Goal: Task Accomplishment & Management: Manage account settings

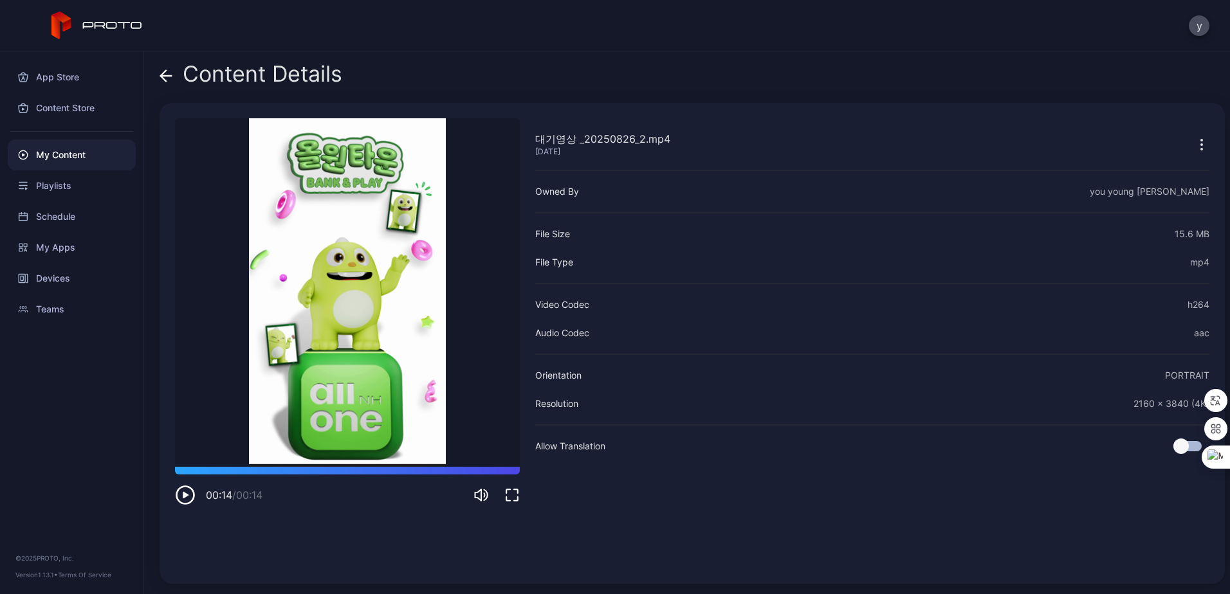
click at [866, 47] on div "y" at bounding box center [615, 25] width 1230 height 51
click at [63, 151] on div "My Content" at bounding box center [72, 155] width 128 height 31
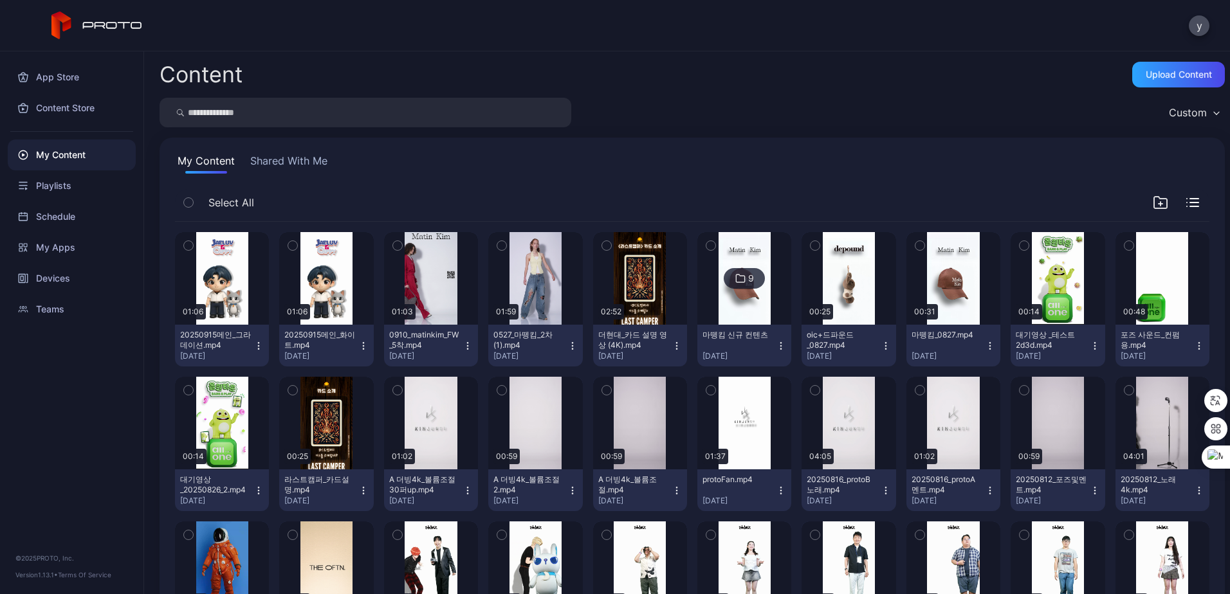
click at [259, 344] on icon "button" at bounding box center [258, 346] width 10 height 10
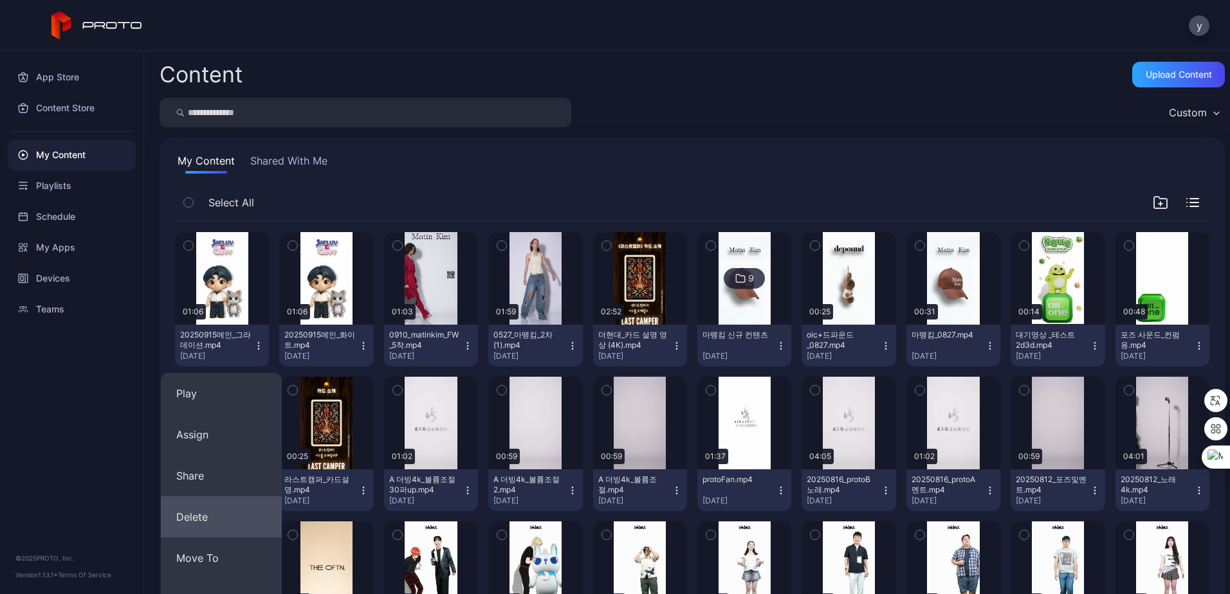
click at [213, 520] on button "Delete" at bounding box center [221, 517] width 121 height 41
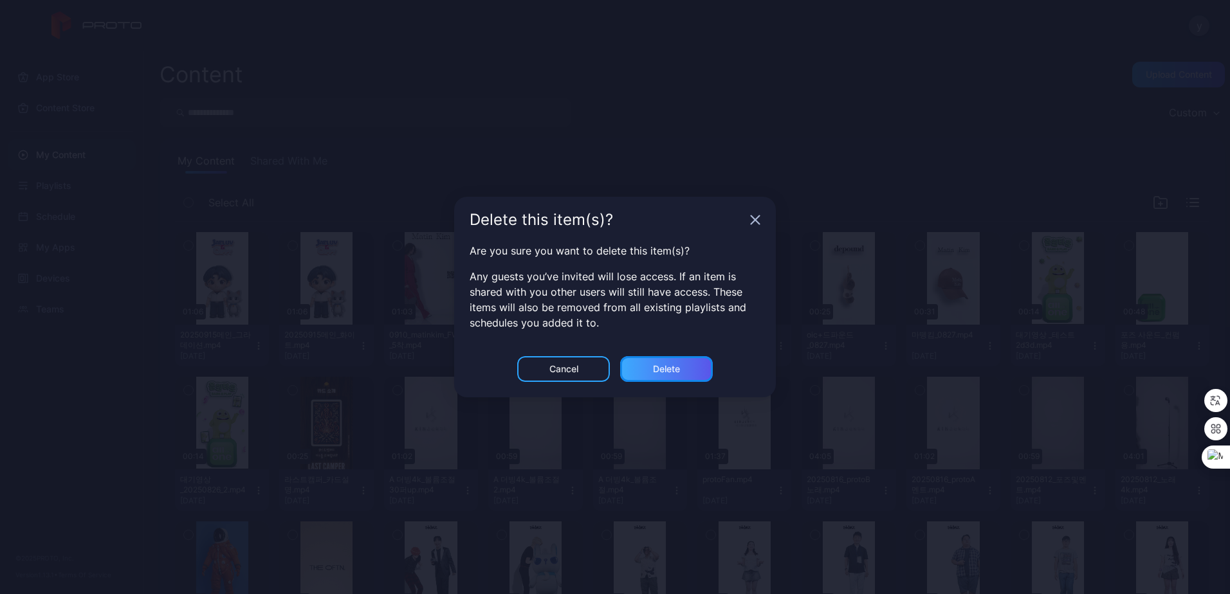
click at [643, 366] on div "Delete" at bounding box center [666, 369] width 93 height 26
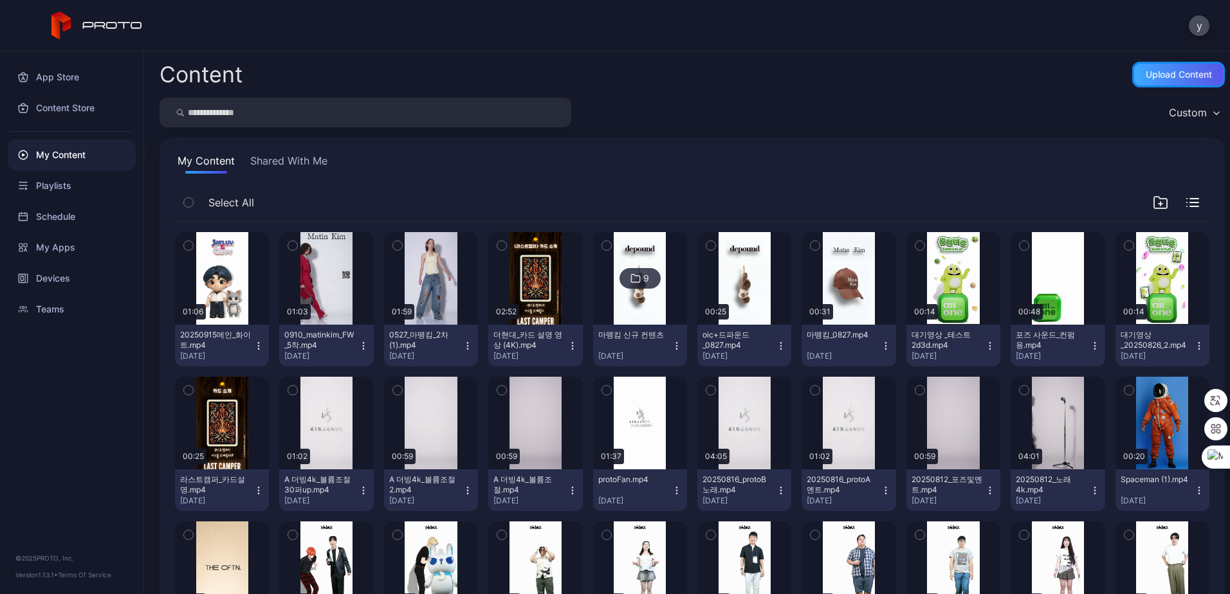
click at [1153, 78] on div "Upload Content" at bounding box center [1179, 74] width 66 height 10
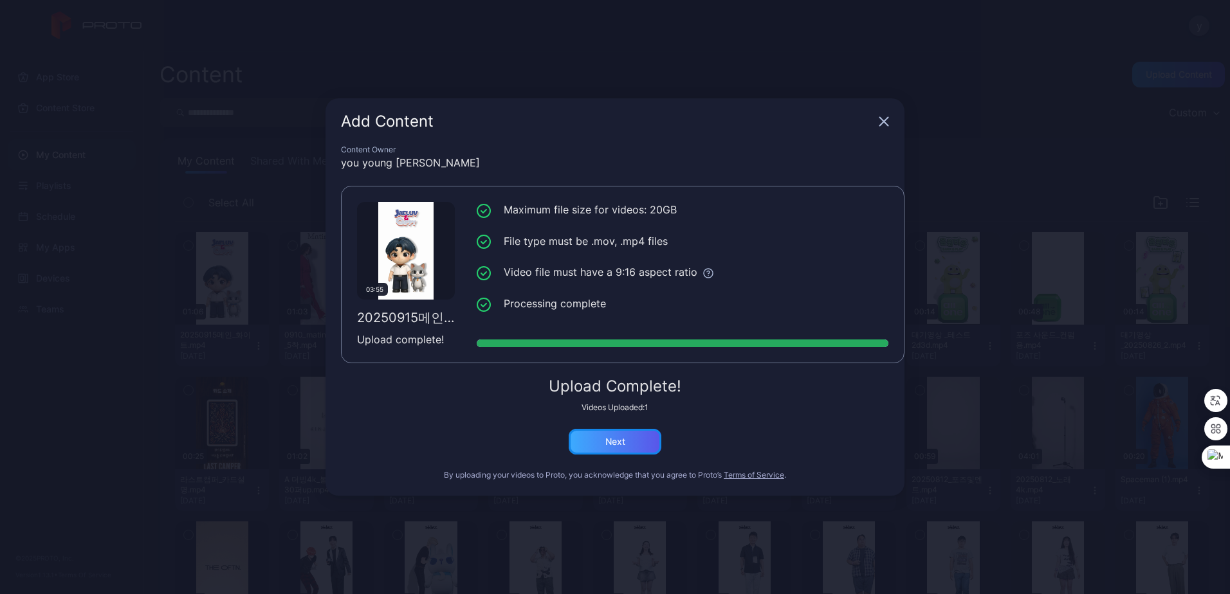
click at [624, 434] on div "Next" at bounding box center [615, 442] width 93 height 26
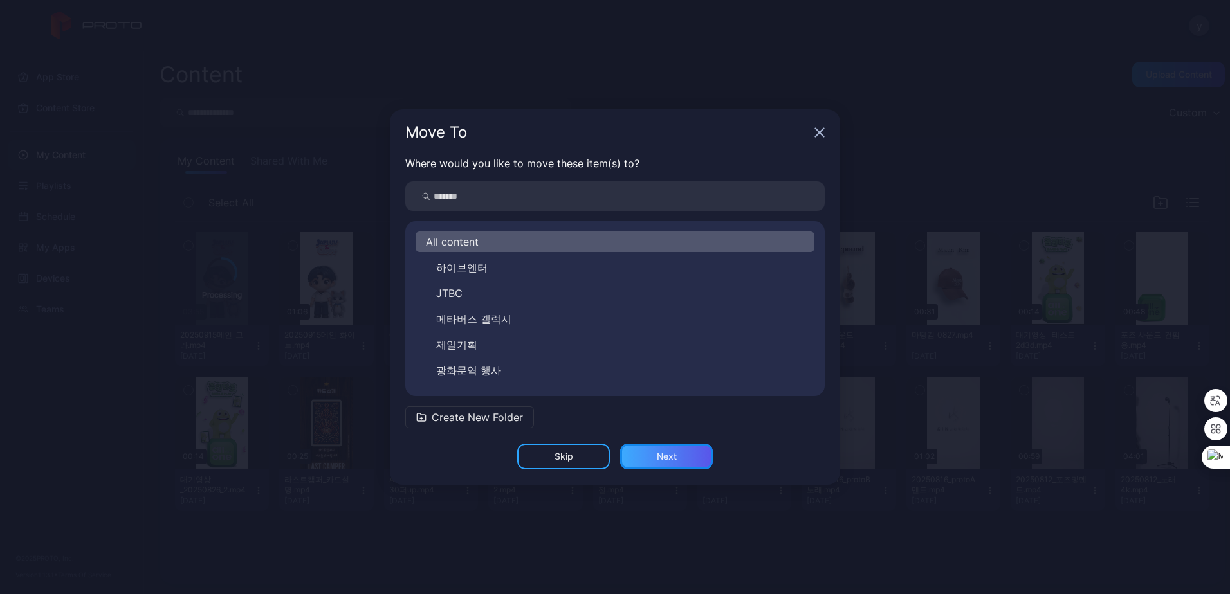
click at [660, 452] on div "Next" at bounding box center [667, 457] width 20 height 10
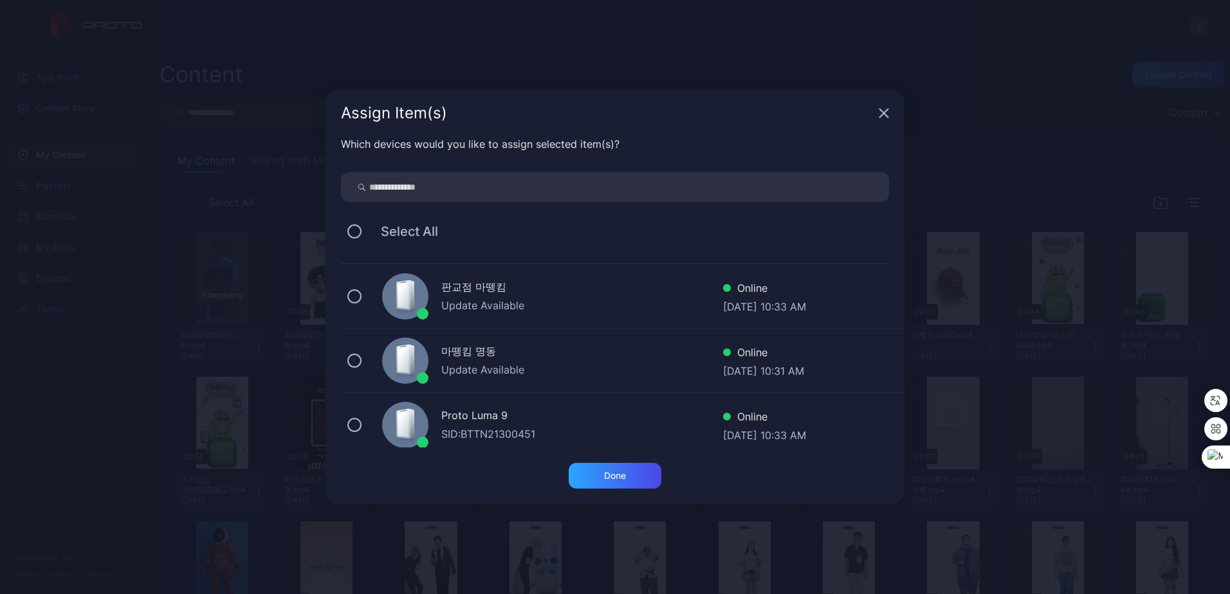
click at [484, 420] on div "Proto Luma 9" at bounding box center [582, 417] width 282 height 19
click at [616, 479] on div "Done" at bounding box center [615, 476] width 22 height 10
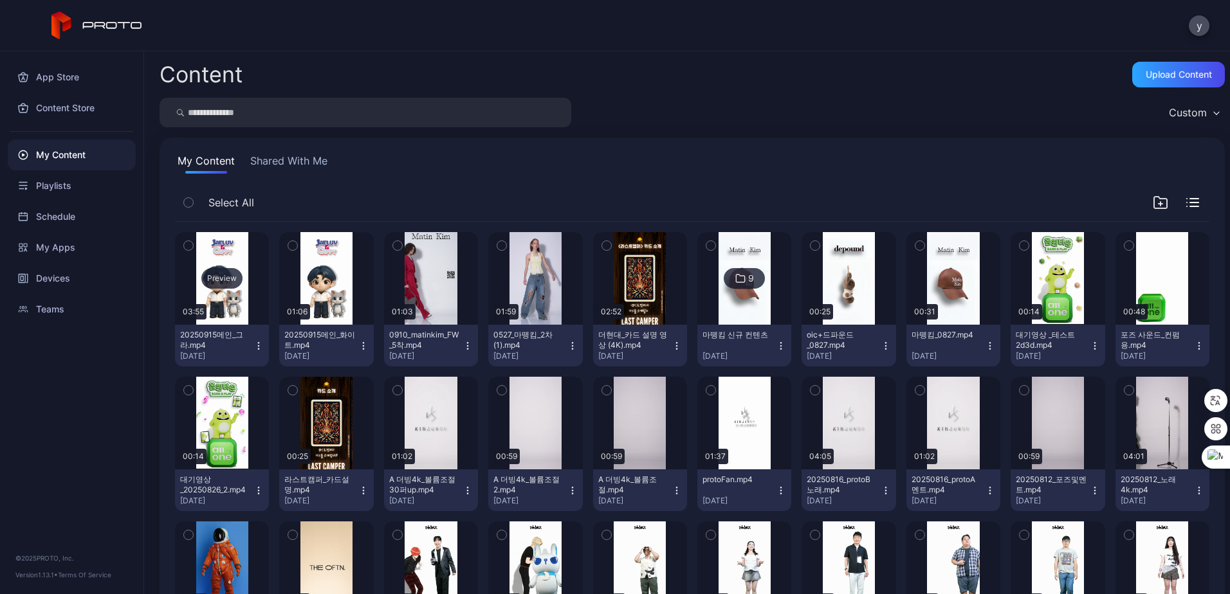
click at [225, 321] on div "Preview" at bounding box center [222, 278] width 94 height 93
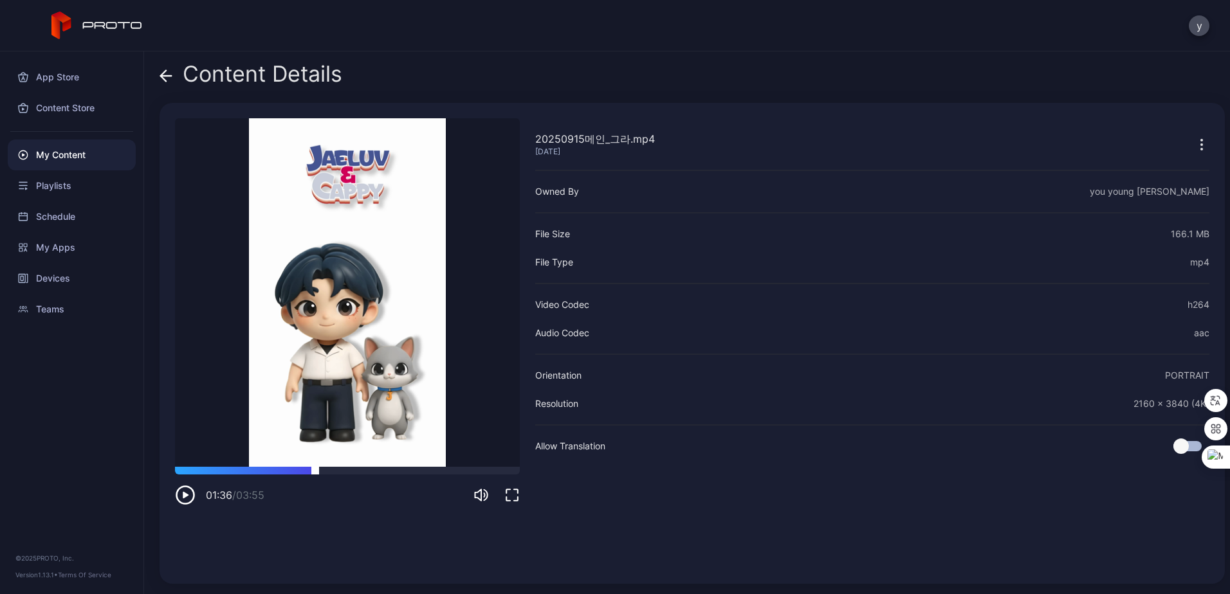
click at [315, 471] on div at bounding box center [347, 471] width 345 height 8
click at [354, 470] on div at bounding box center [347, 471] width 345 height 8
click at [374, 471] on div at bounding box center [347, 471] width 345 height 8
click at [413, 472] on div at bounding box center [347, 471] width 345 height 8
drag, startPoint x: 413, startPoint y: 472, endPoint x: 259, endPoint y: 479, distance: 154.6
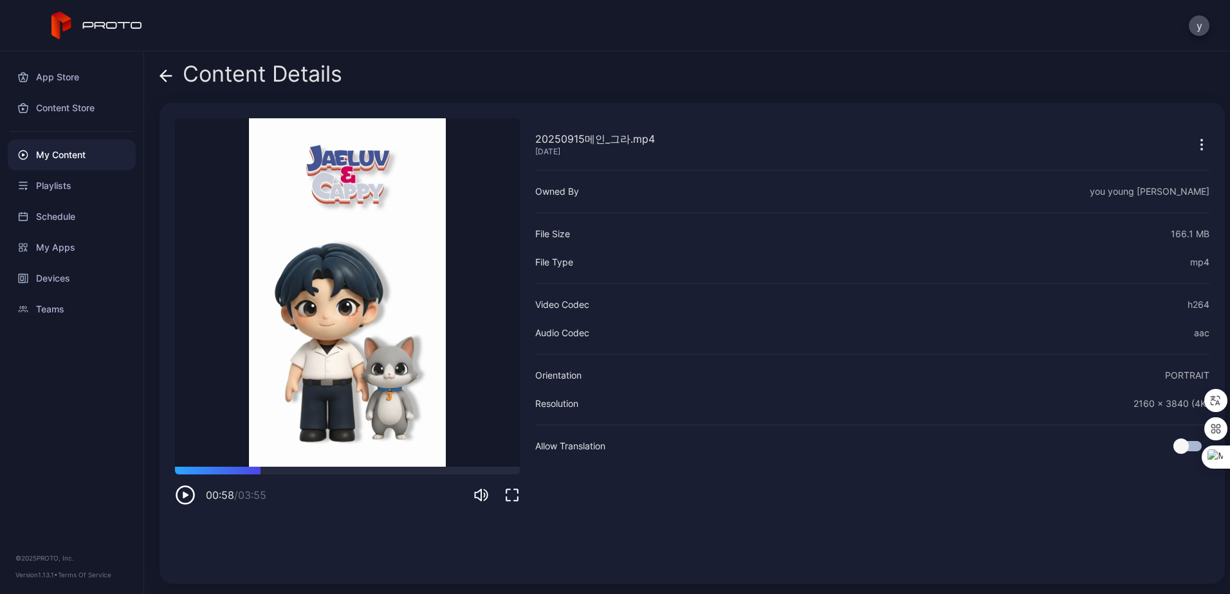
click at [259, 479] on div "00:58 / 03:55" at bounding box center [347, 486] width 345 height 39
click at [246, 468] on div at bounding box center [347, 471] width 345 height 8
click at [178, 491] on icon "button" at bounding box center [185, 495] width 17 height 17
click at [158, 81] on div "Content Details 20250915메인_그라.mp4 [DATE] Sorry, your browser doesn‘t support em…" at bounding box center [687, 322] width 1086 height 543
click at [164, 77] on icon at bounding box center [166, 75] width 13 height 13
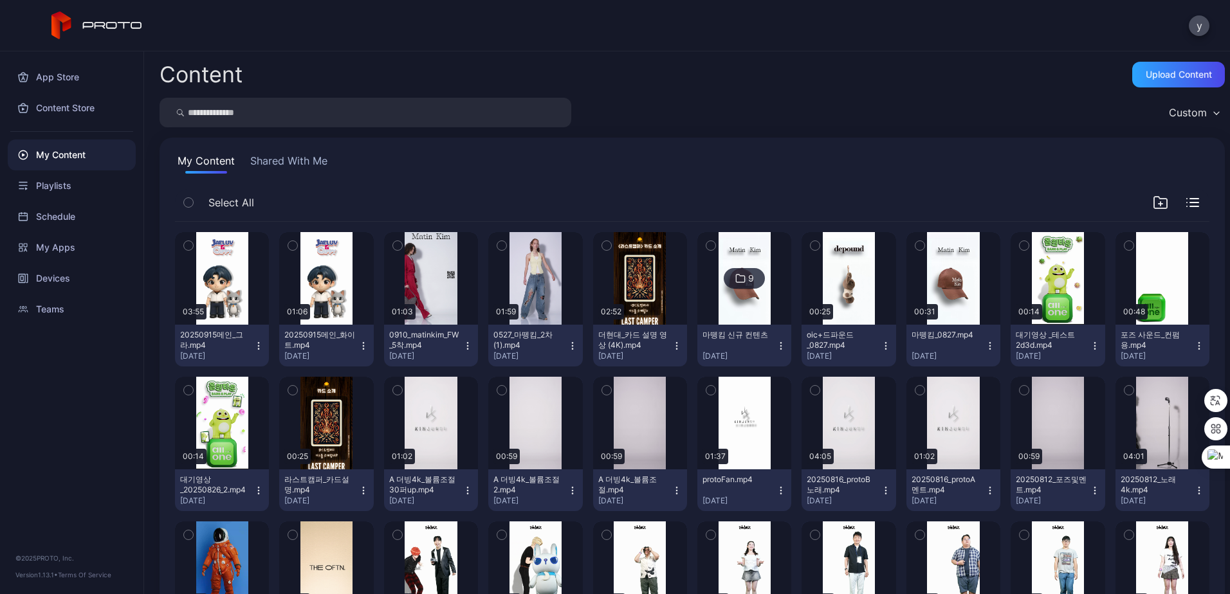
click at [729, 61] on div "Content Upload Content Custom My Content Shared With Me Select All Preview 03:5…" at bounding box center [687, 322] width 1086 height 543
click at [362, 342] on icon "button" at bounding box center [363, 346] width 10 height 10
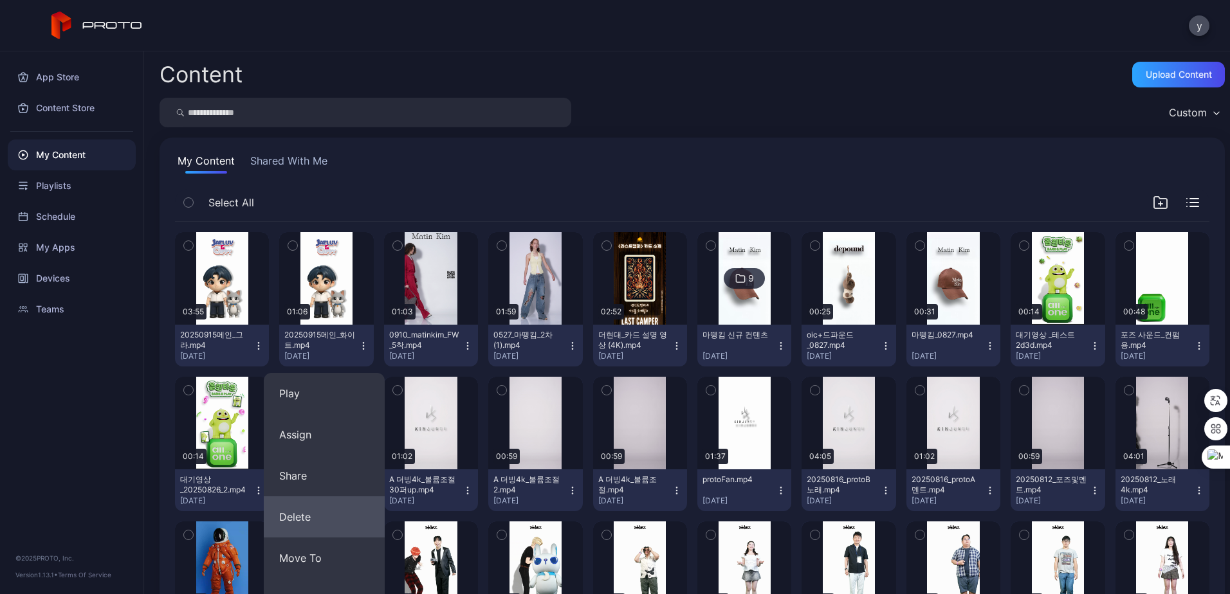
click at [316, 525] on button "Delete" at bounding box center [324, 517] width 121 height 41
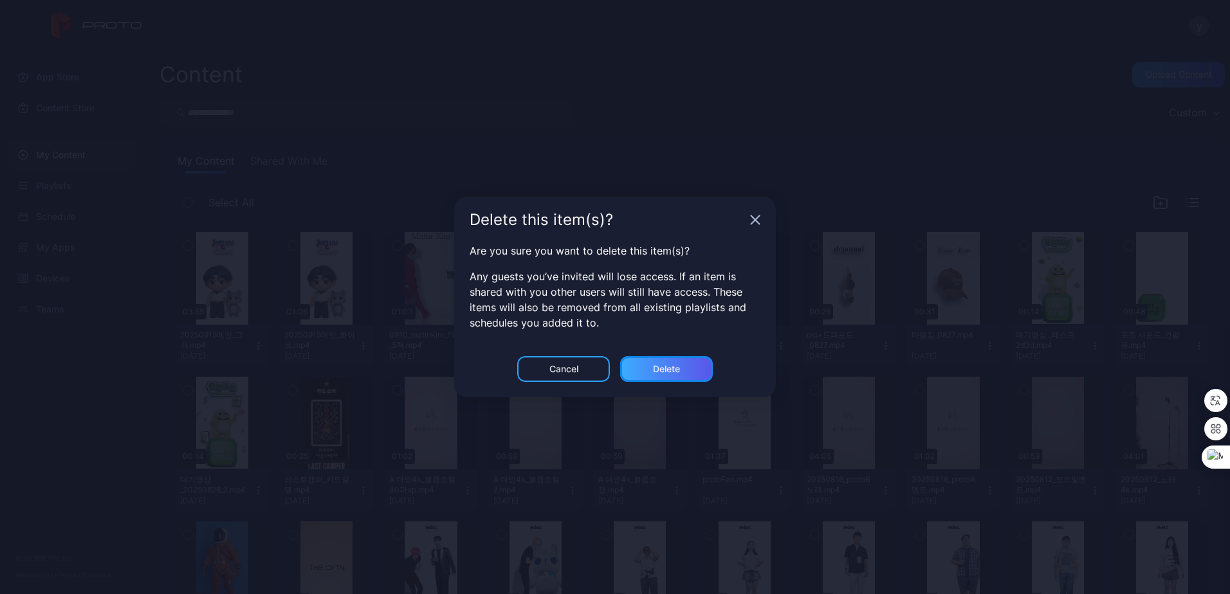
click at [672, 366] on div "Delete" at bounding box center [666, 369] width 27 height 10
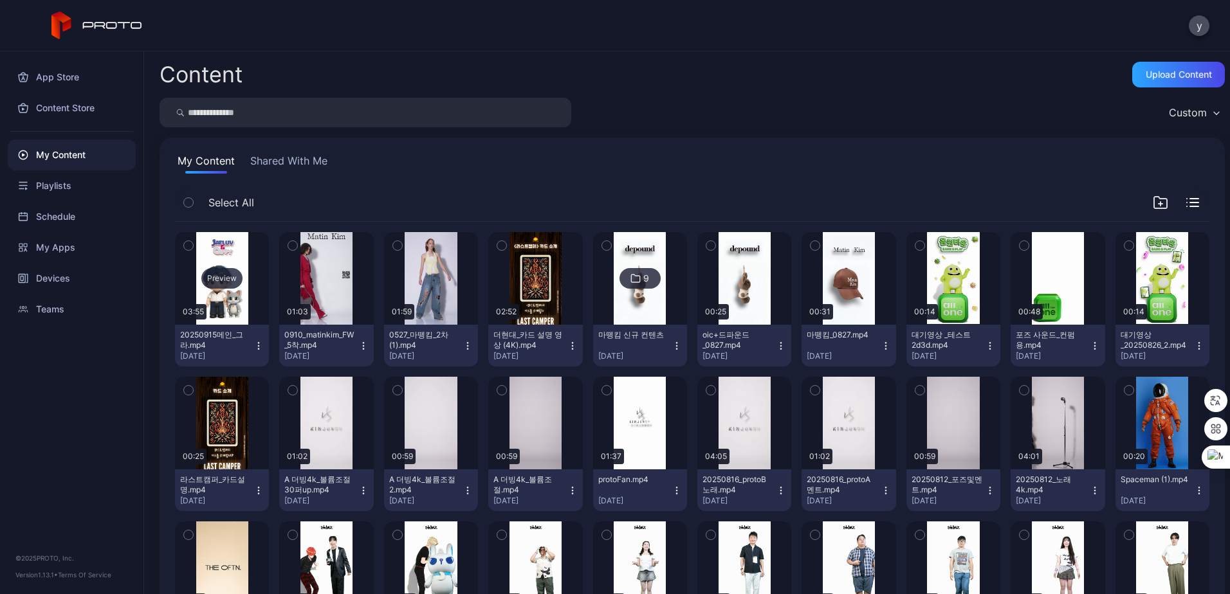
click at [250, 306] on div "Preview" at bounding box center [222, 278] width 94 height 93
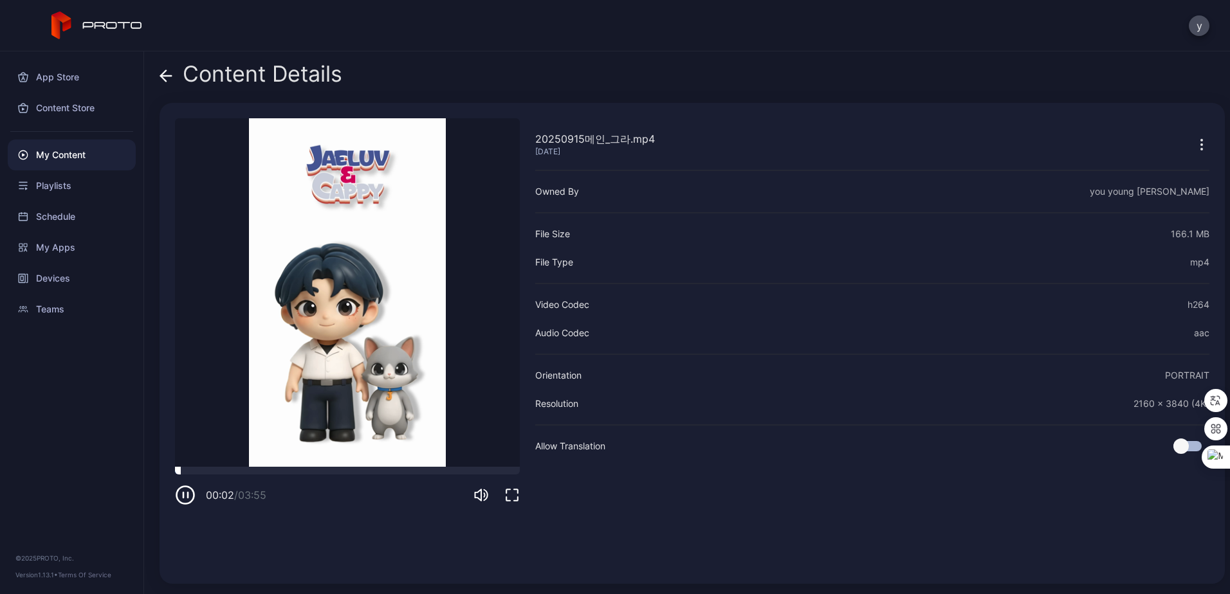
click at [273, 467] on div at bounding box center [347, 471] width 345 height 8
click at [293, 467] on div at bounding box center [347, 471] width 345 height 8
drag, startPoint x: 288, startPoint y: 466, endPoint x: 257, endPoint y: 471, distance: 31.2
click at [257, 471] on div "20250915메인_그라.mp4 [DATE] Sorry, your browser doesn‘t support embedded videos 01…" at bounding box center [347, 343] width 345 height 450
click at [241, 470] on div at bounding box center [347, 471] width 345 height 8
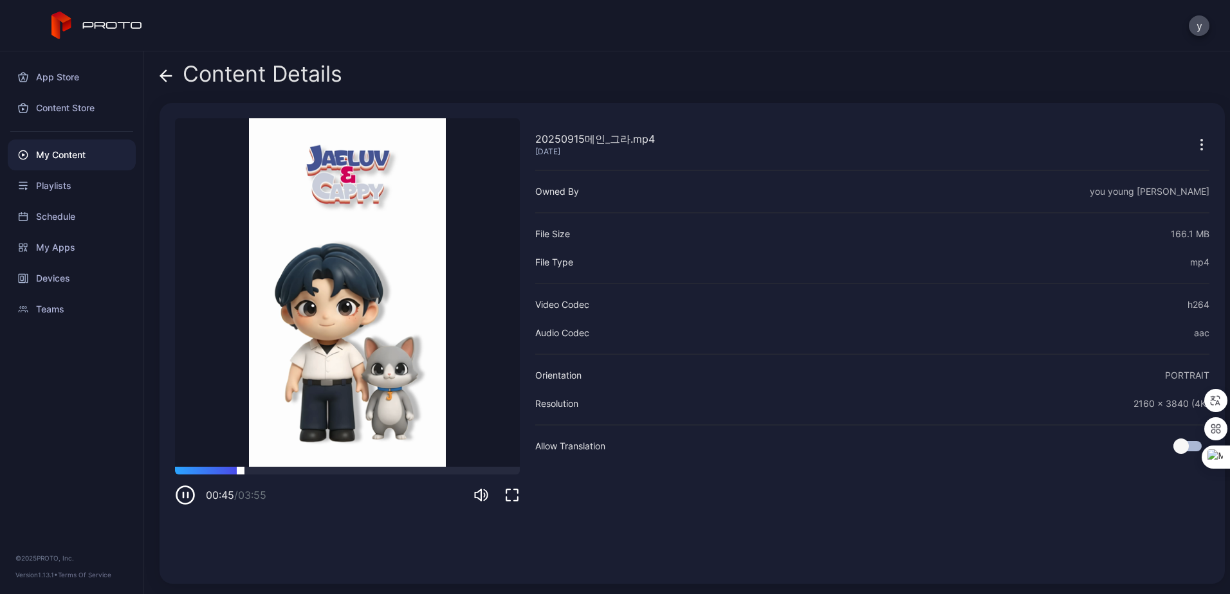
click at [398, 472] on div at bounding box center [347, 471] width 345 height 8
click at [484, 469] on div at bounding box center [347, 471] width 345 height 8
click at [521, 472] on div "20250915메인_그라.mp4 [DATE] Sorry, your browser doesn‘t support embedded videos 03…" at bounding box center [692, 343] width 1065 height 481
click at [187, 496] on icon "button" at bounding box center [185, 495] width 21 height 21
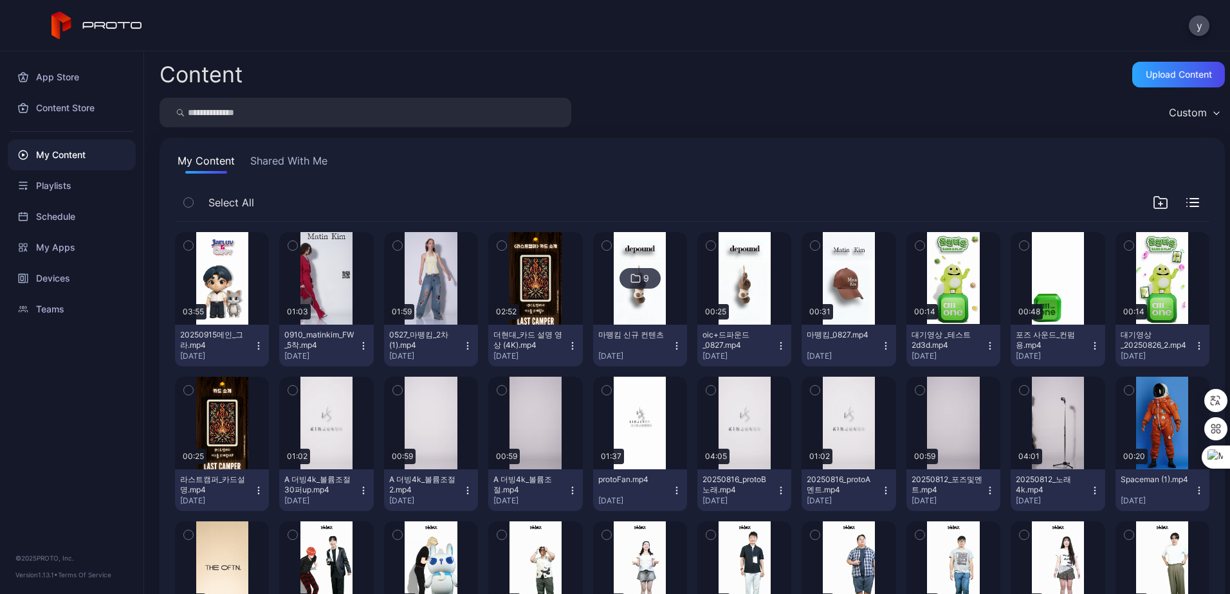
click at [256, 346] on icon "button" at bounding box center [258, 346] width 10 height 10
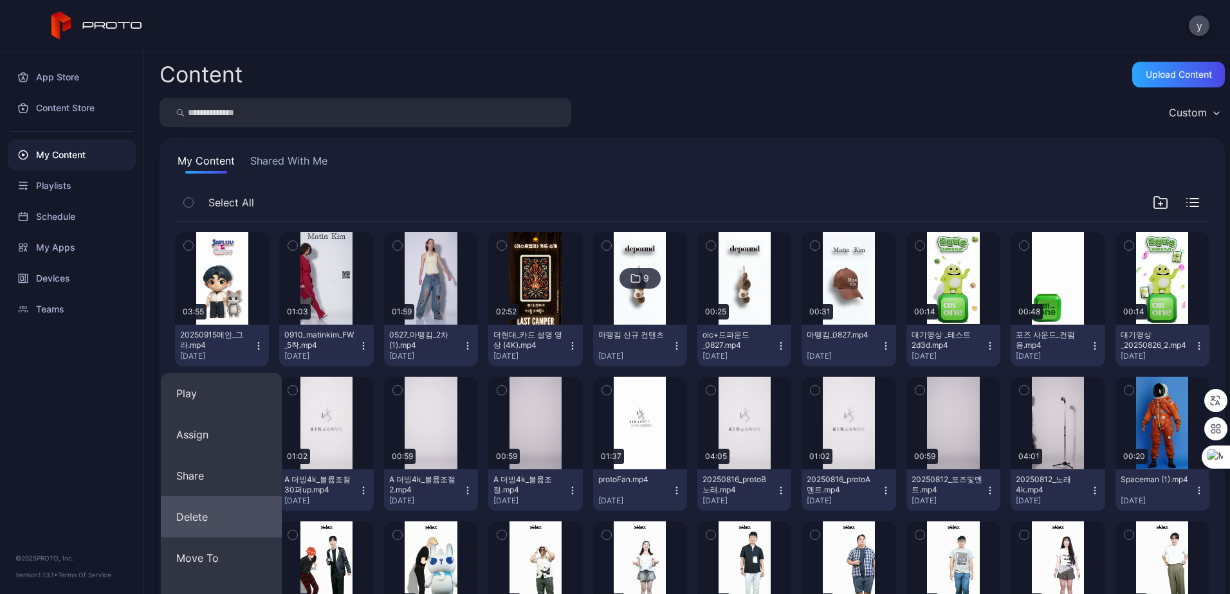
click at [197, 506] on button "Delete" at bounding box center [221, 517] width 121 height 41
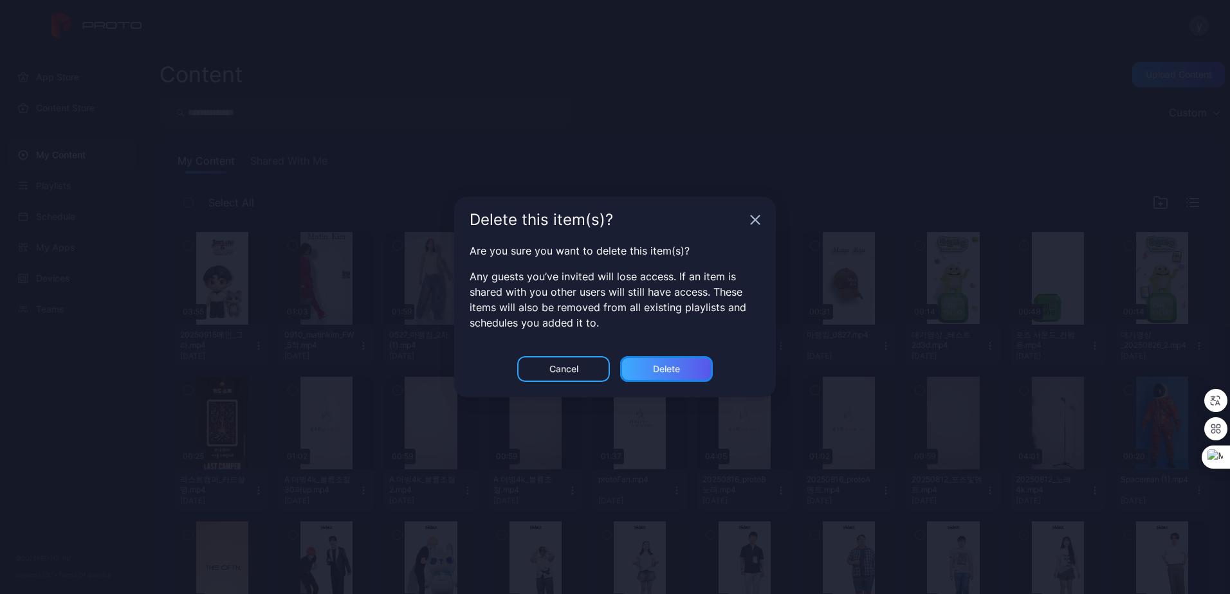
click at [689, 366] on div "Delete" at bounding box center [666, 369] width 93 height 26
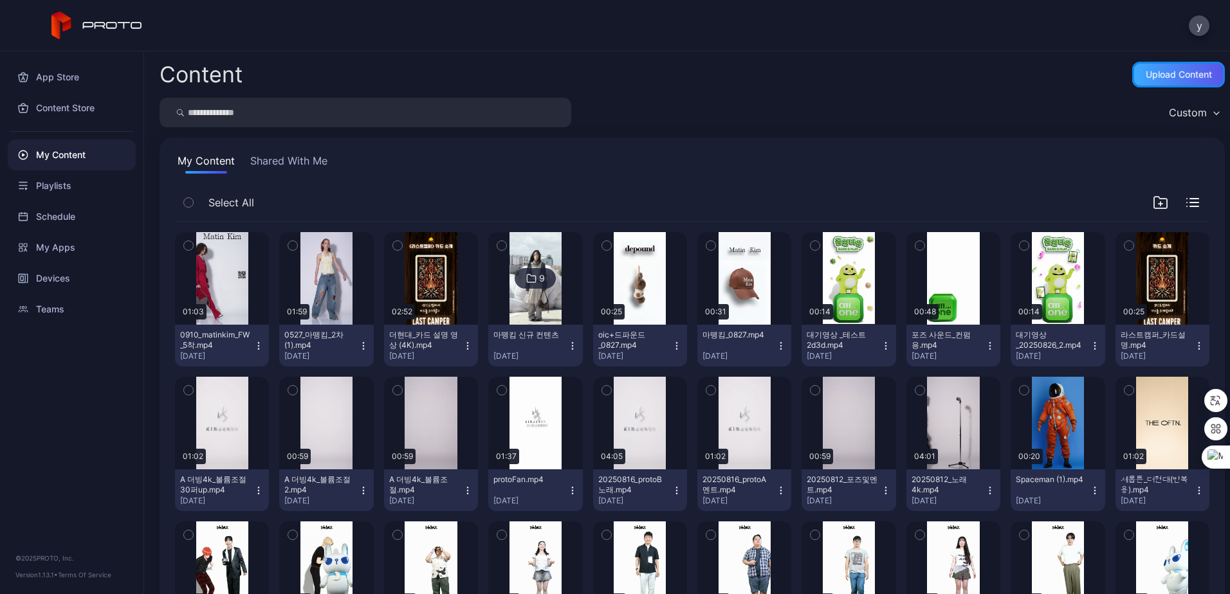
click at [1171, 64] on div "Upload Content" at bounding box center [1178, 75] width 93 height 26
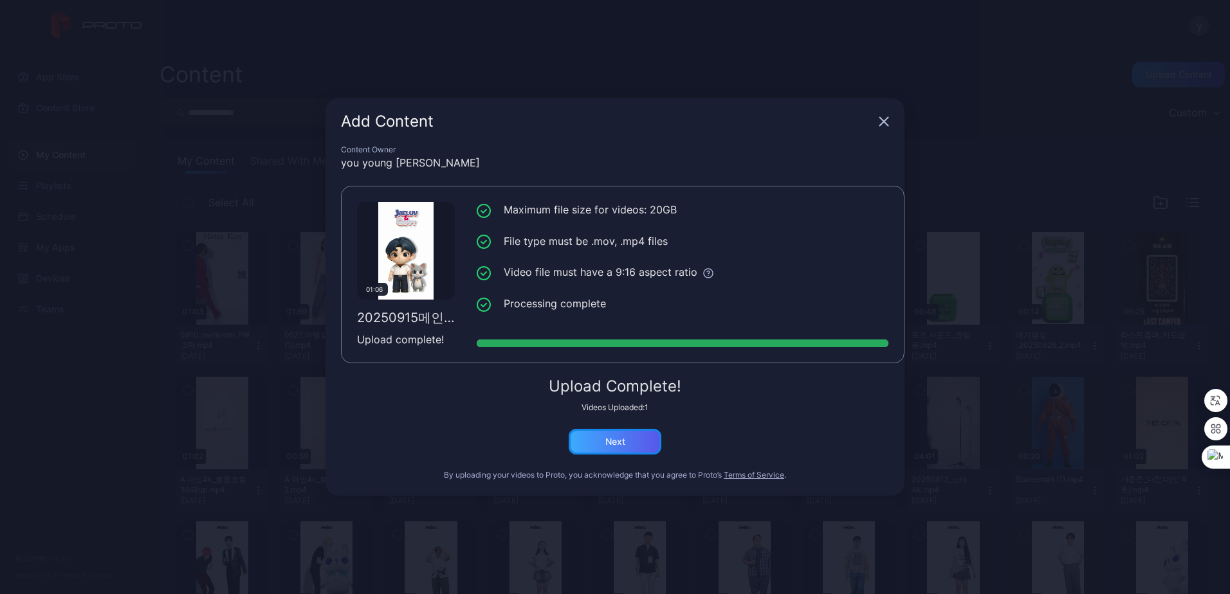
click at [593, 445] on div "Next" at bounding box center [615, 442] width 93 height 26
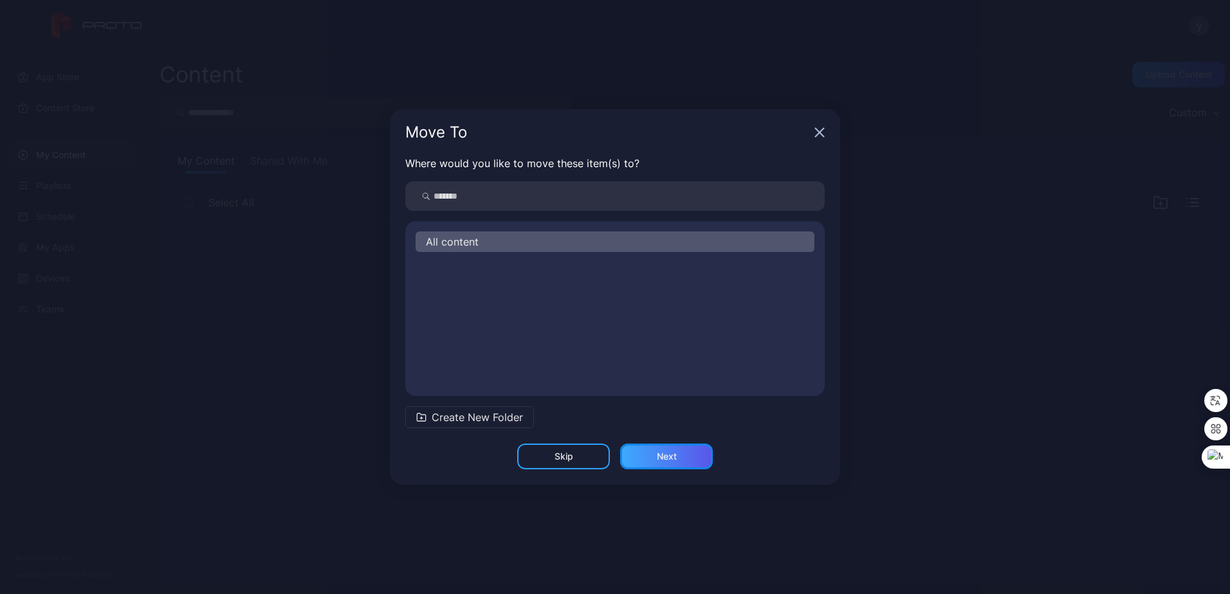
click at [686, 452] on div "Next" at bounding box center [666, 457] width 93 height 26
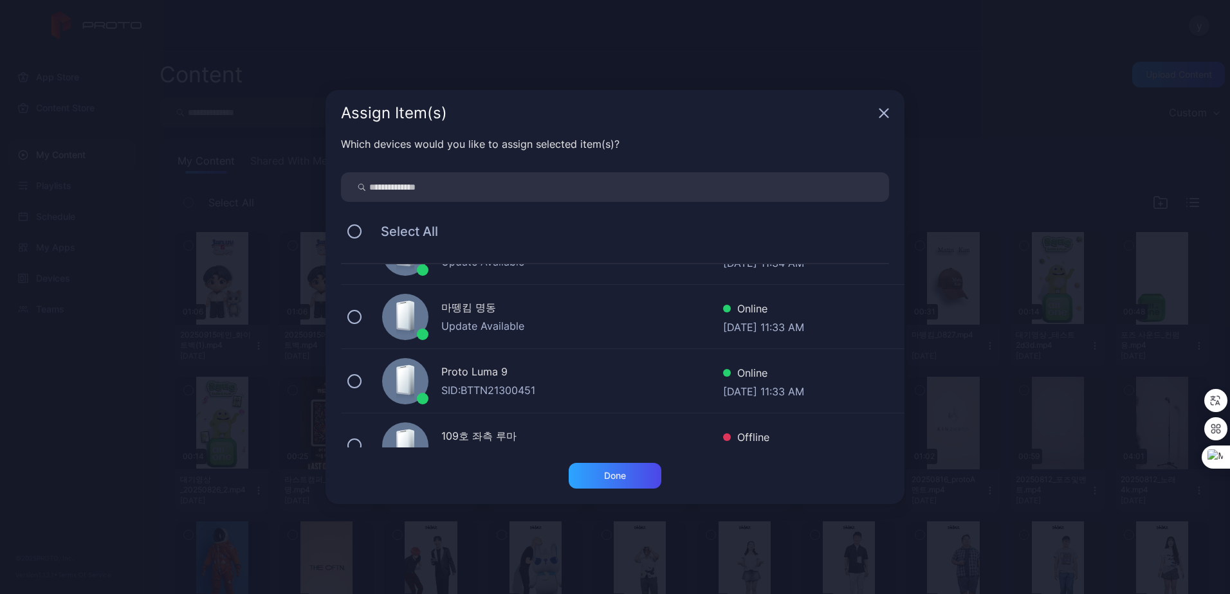
scroll to position [64, 0]
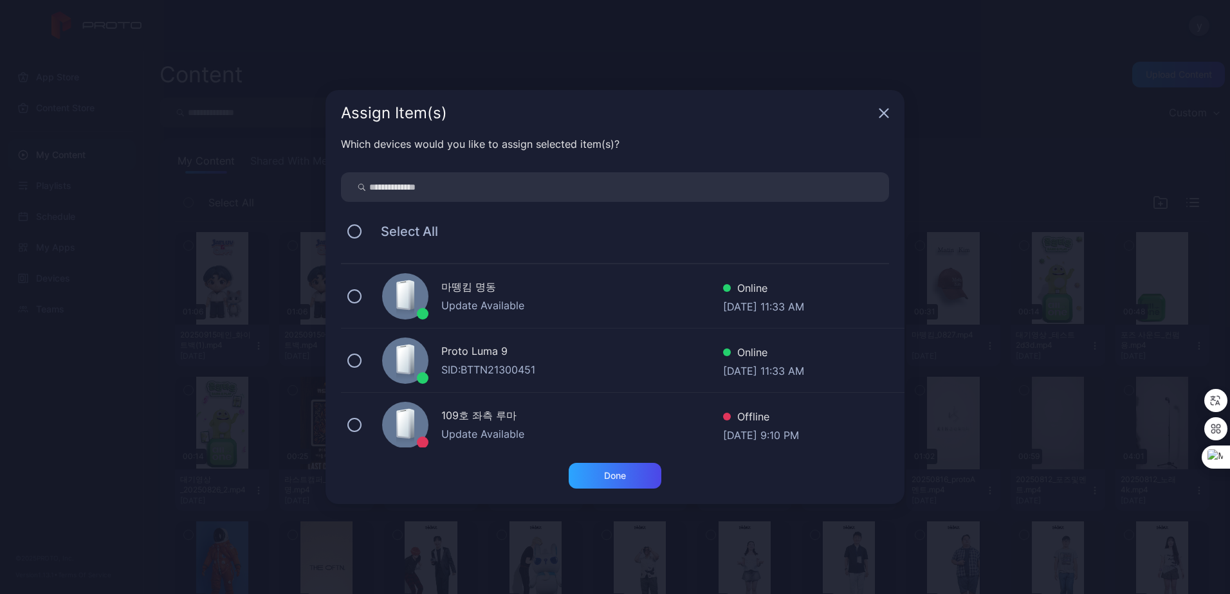
click at [482, 359] on div "Proto Luma 9" at bounding box center [582, 353] width 282 height 19
click at [609, 470] on div "Done" at bounding box center [615, 476] width 93 height 26
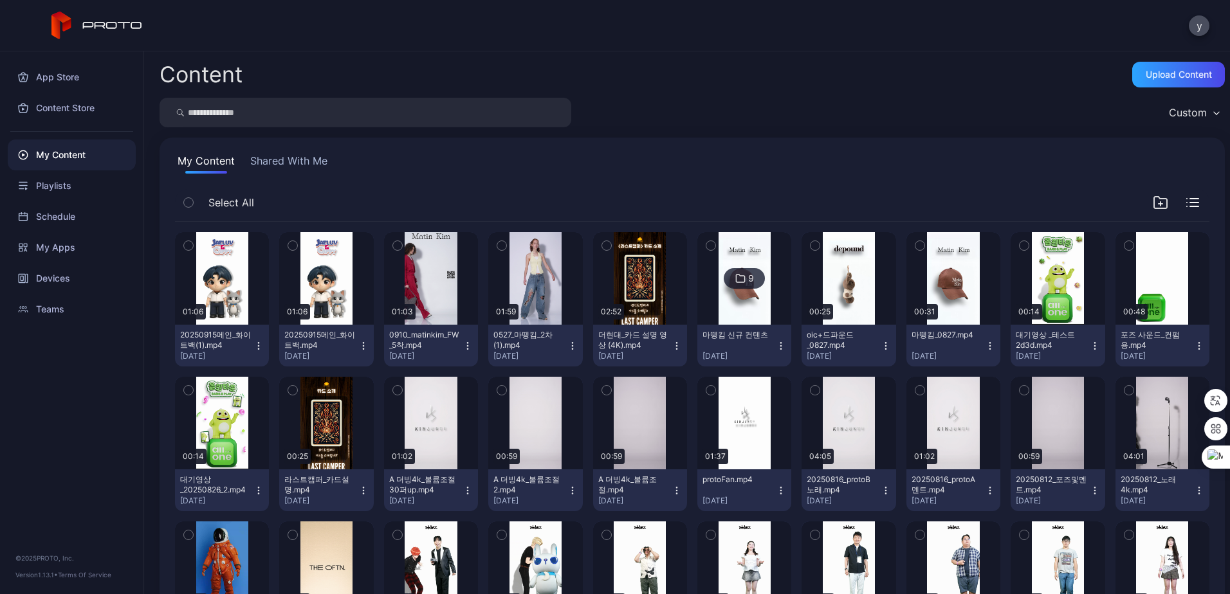
click at [363, 346] on icon "button" at bounding box center [363, 345] width 1 height 1
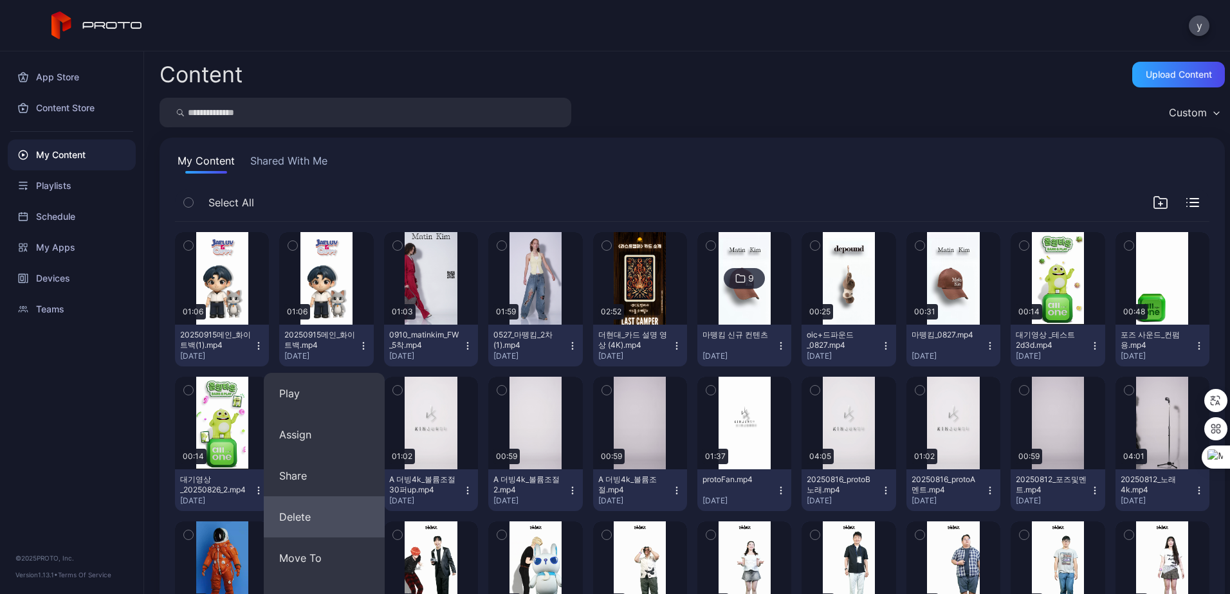
click at [332, 515] on button "Delete" at bounding box center [324, 517] width 121 height 41
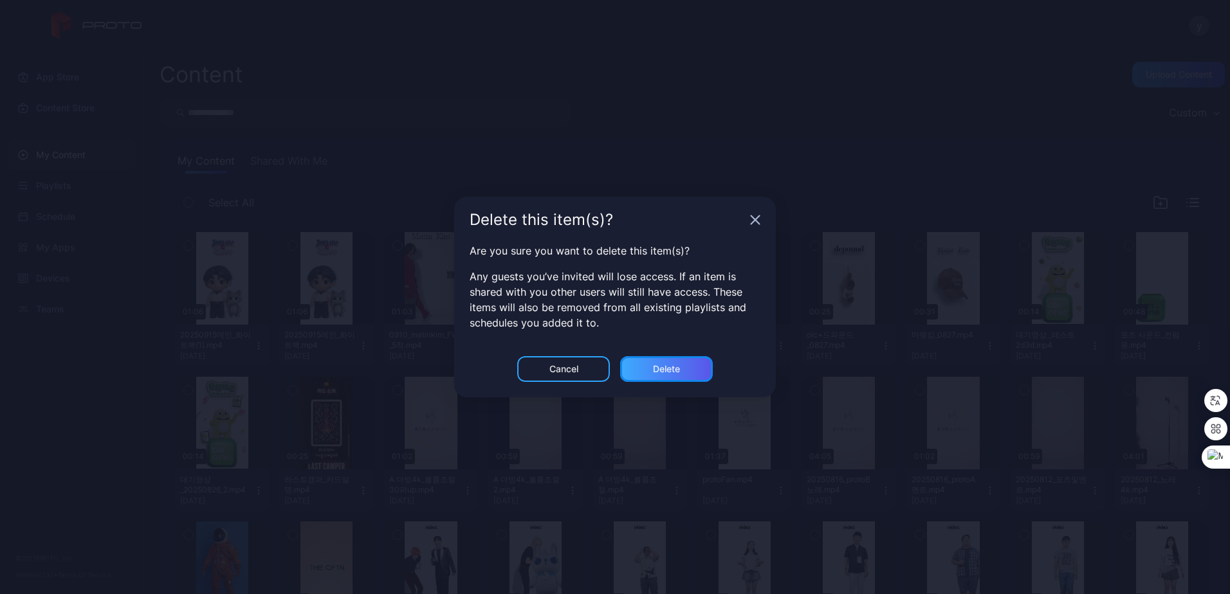
click at [649, 363] on div "Delete" at bounding box center [666, 369] width 93 height 26
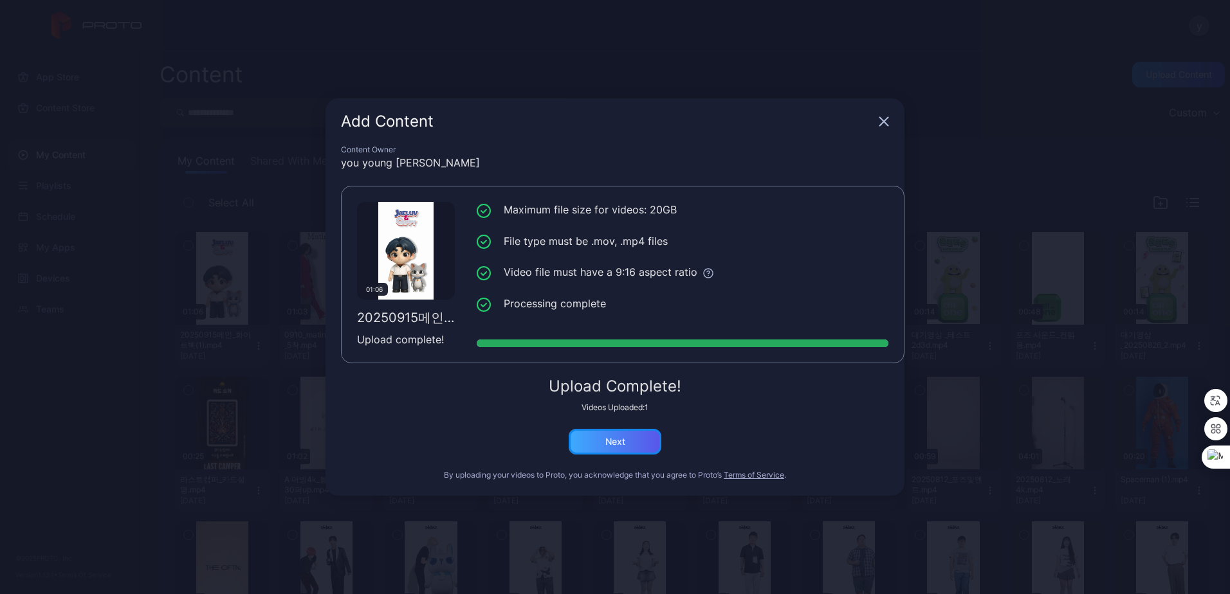
click at [600, 444] on div "Next" at bounding box center [615, 442] width 93 height 26
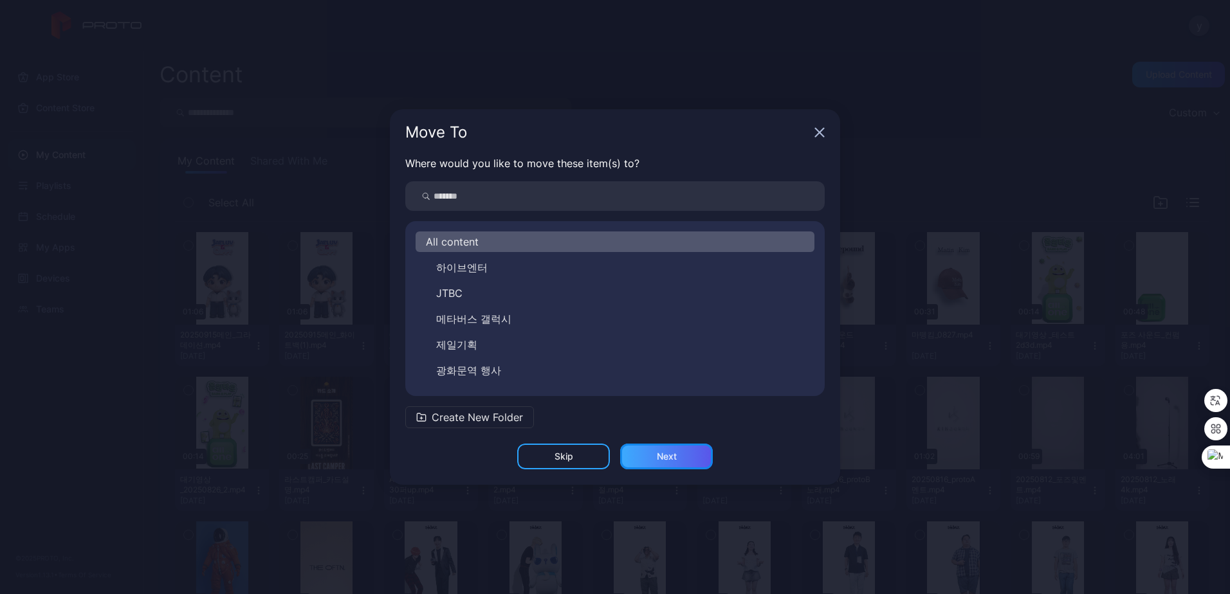
click at [659, 459] on div "Next" at bounding box center [667, 457] width 20 height 10
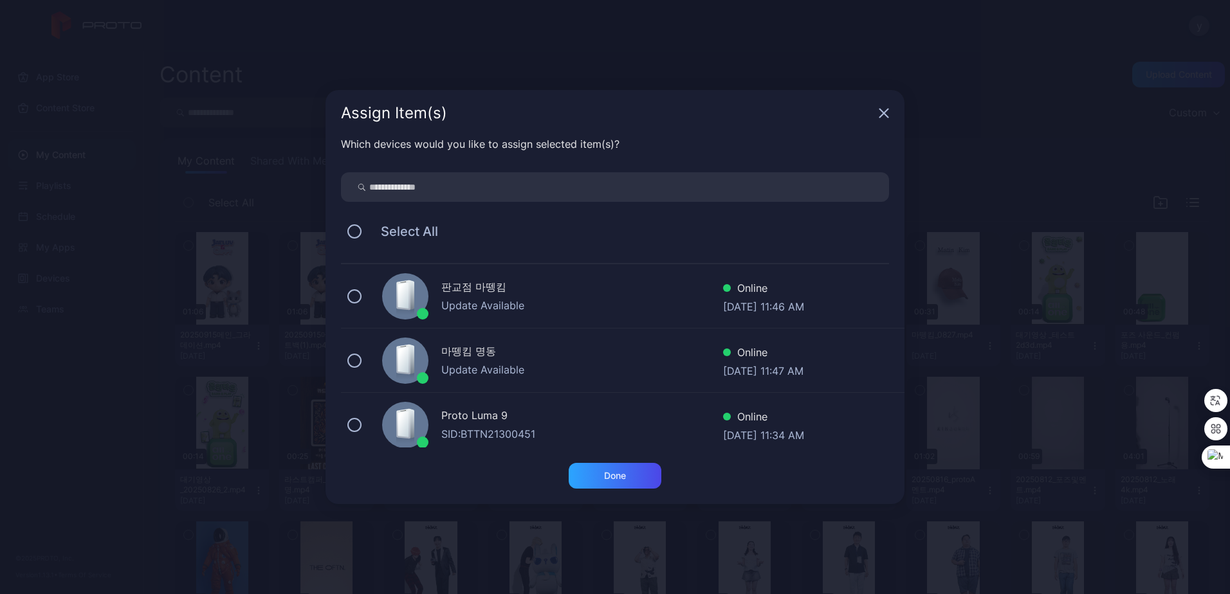
click at [491, 418] on div "Proto Luma 9" at bounding box center [582, 417] width 282 height 19
click at [614, 484] on div "Done" at bounding box center [615, 476] width 93 height 26
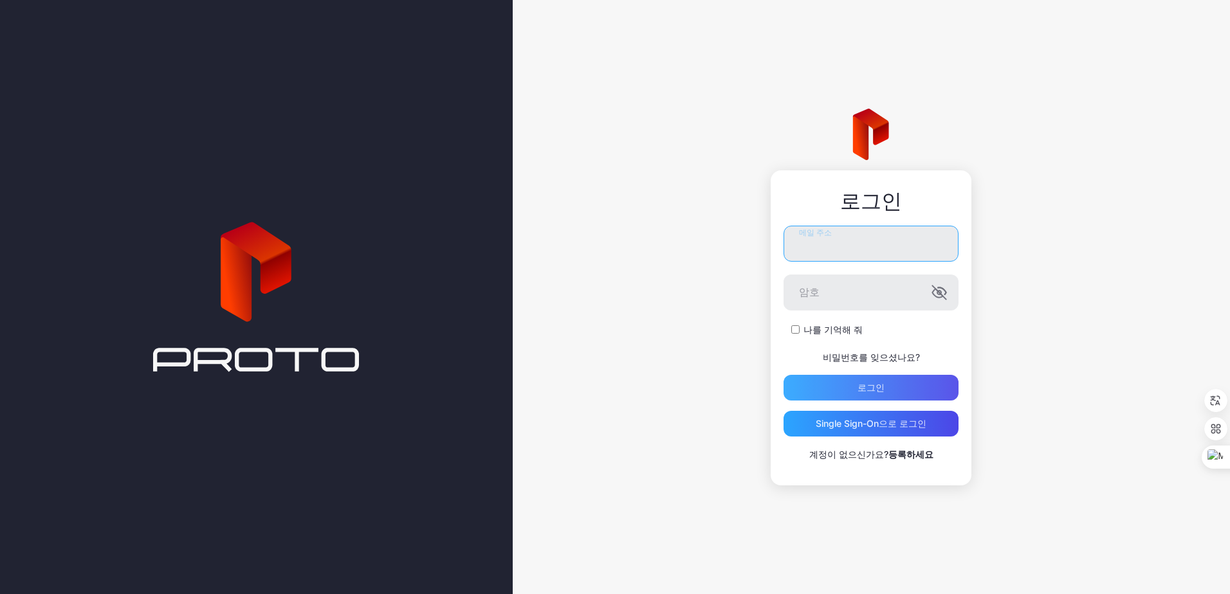
type input "**********"
click at [883, 384] on div "로그인" at bounding box center [870, 388] width 27 height 10
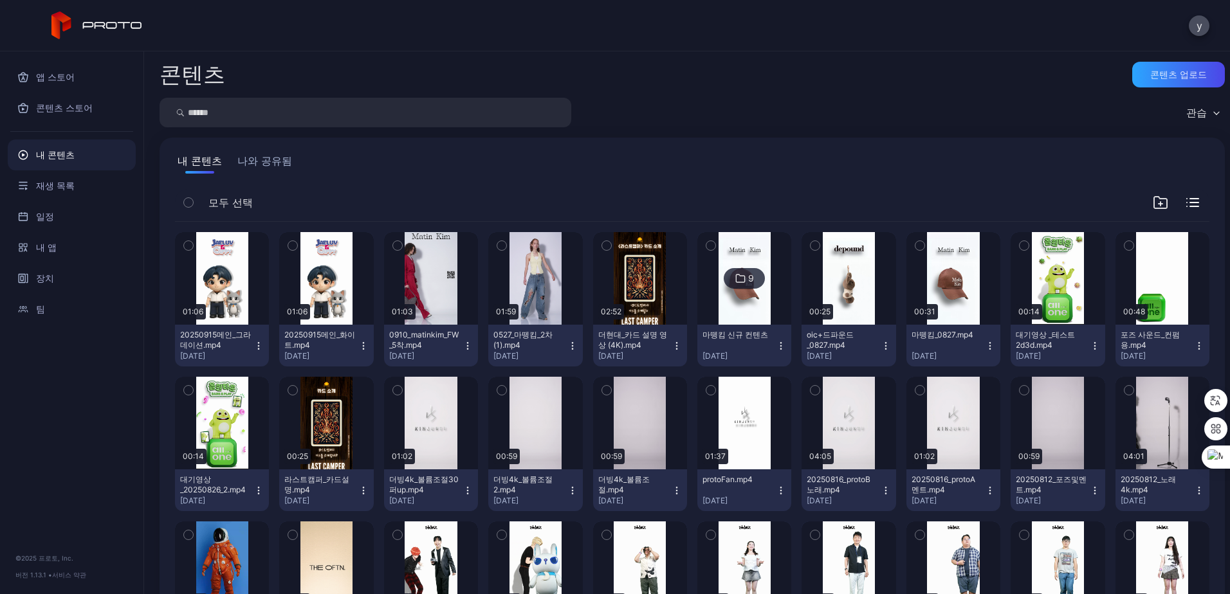
click at [800, 75] on div "콘텐츠 콘텐츠 업로드" at bounding box center [692, 75] width 1065 height 26
drag, startPoint x: 815, startPoint y: 115, endPoint x: 1110, endPoint y: 86, distance: 296.0
click at [815, 115] on div "관습" at bounding box center [692, 113] width 1065 height 30
click at [1160, 79] on div "콘텐츠 업로드" at bounding box center [1178, 75] width 93 height 26
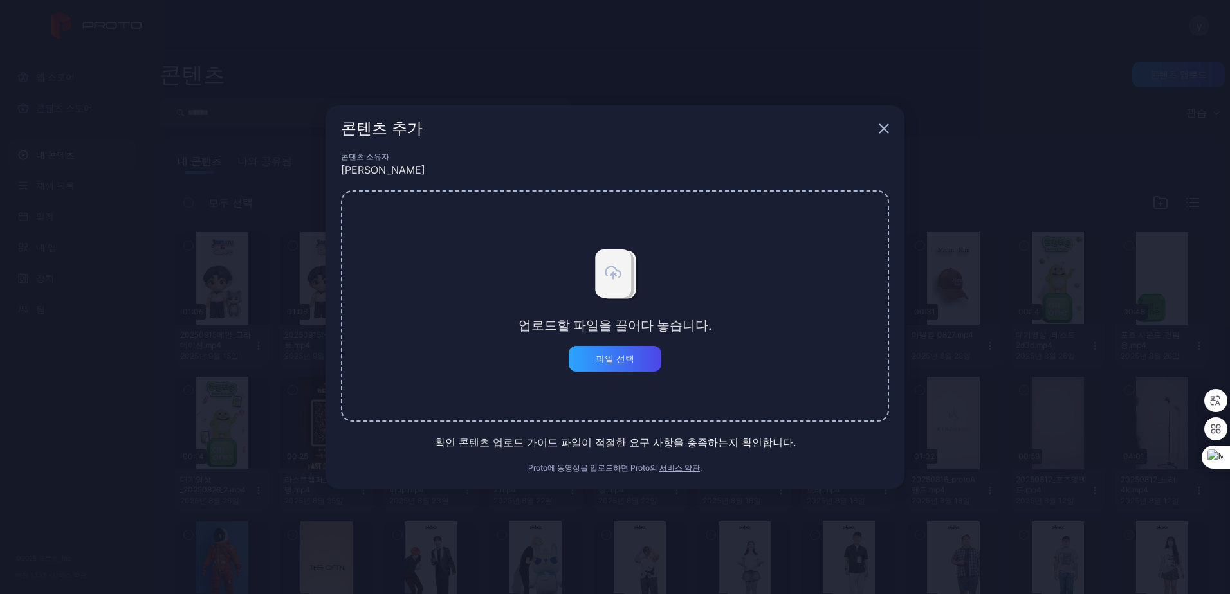
click at [890, 126] on div "콘텐츠 추가" at bounding box center [614, 128] width 579 height 46
click at [887, 126] on icon "button" at bounding box center [884, 129] width 8 height 8
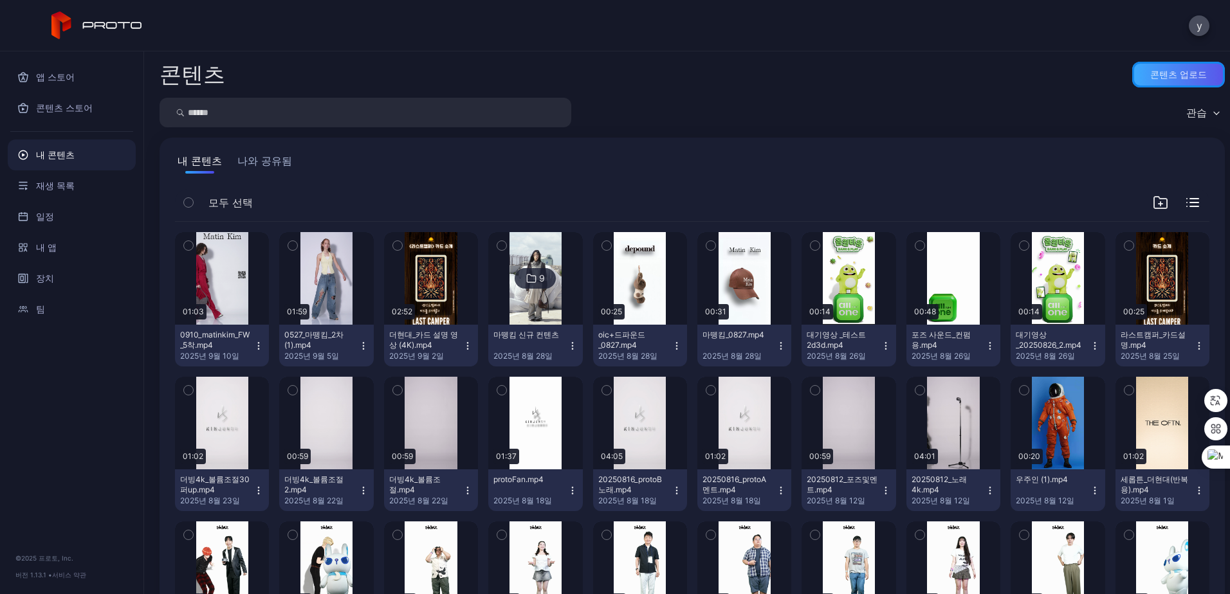
click at [1135, 86] on div "콘텐츠 업로드" at bounding box center [1178, 75] width 93 height 26
